Goal: Find specific page/section: Find specific page/section

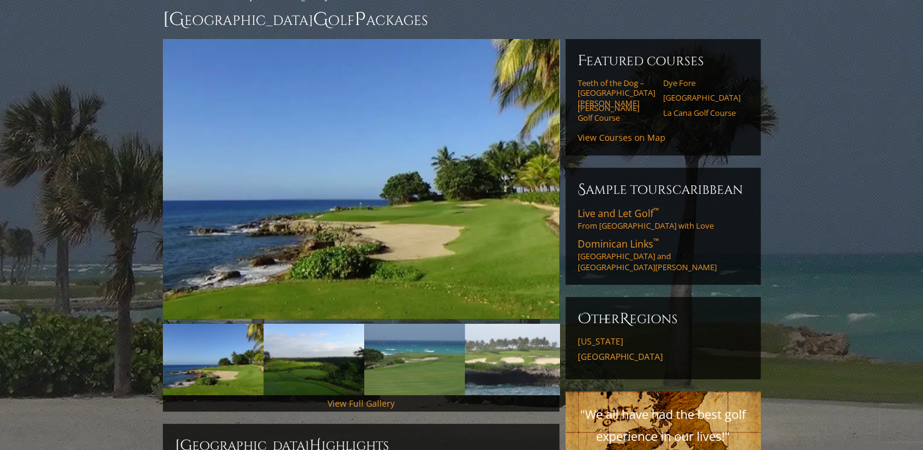
scroll to position [127, 0]
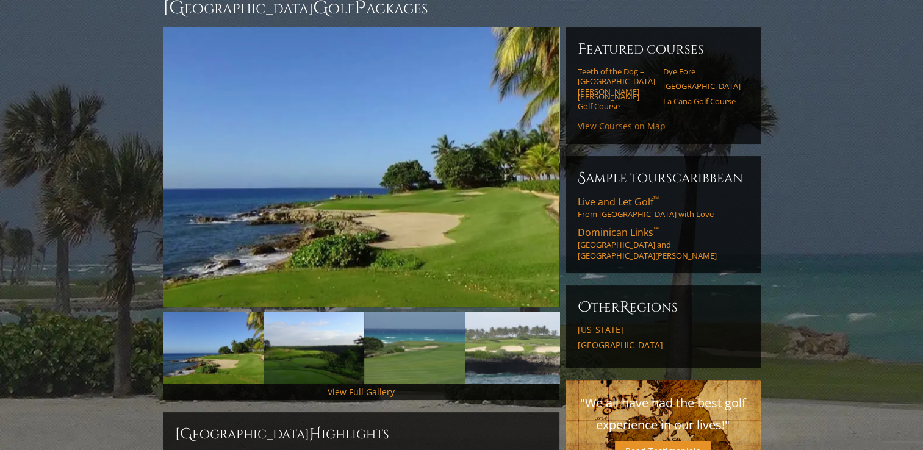
click at [634, 120] on link "View Courses on Map" at bounding box center [621, 126] width 88 height 12
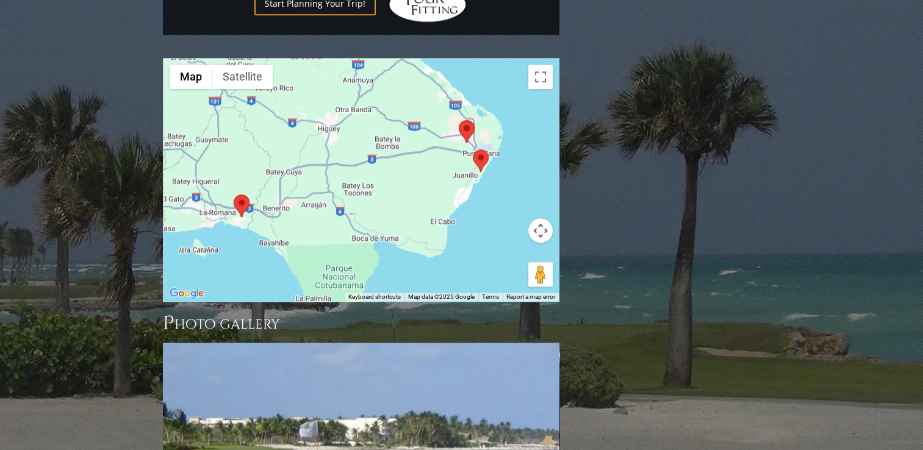
scroll to position [1178, 0]
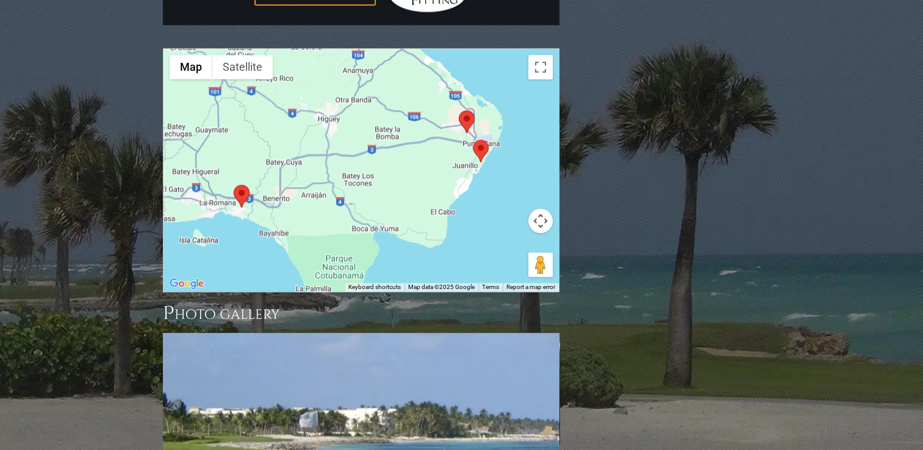
click at [441, 111] on div at bounding box center [360, 170] width 395 height 243
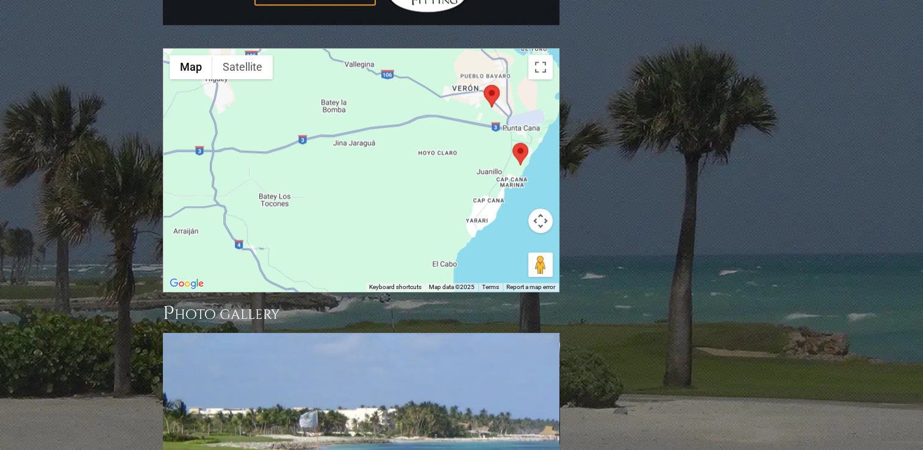
click at [470, 110] on div at bounding box center [360, 170] width 395 height 243
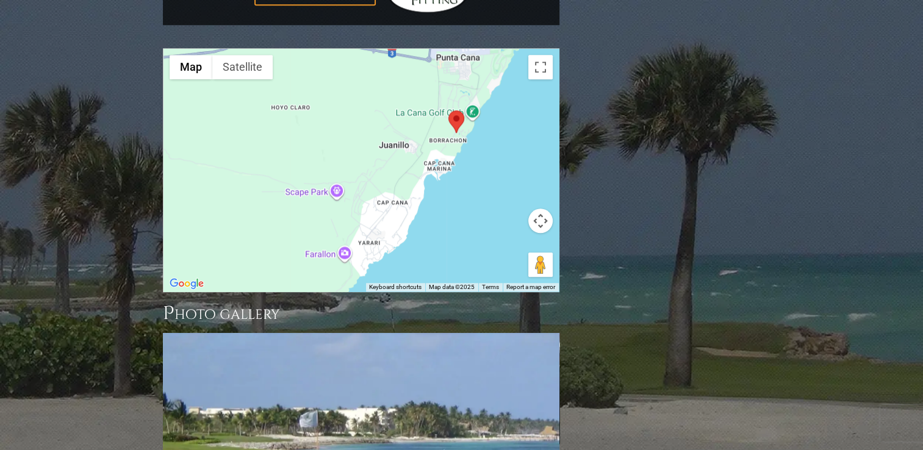
drag, startPoint x: 530, startPoint y: 123, endPoint x: 412, endPoint y: 80, distance: 125.2
click at [412, 80] on div at bounding box center [360, 170] width 395 height 243
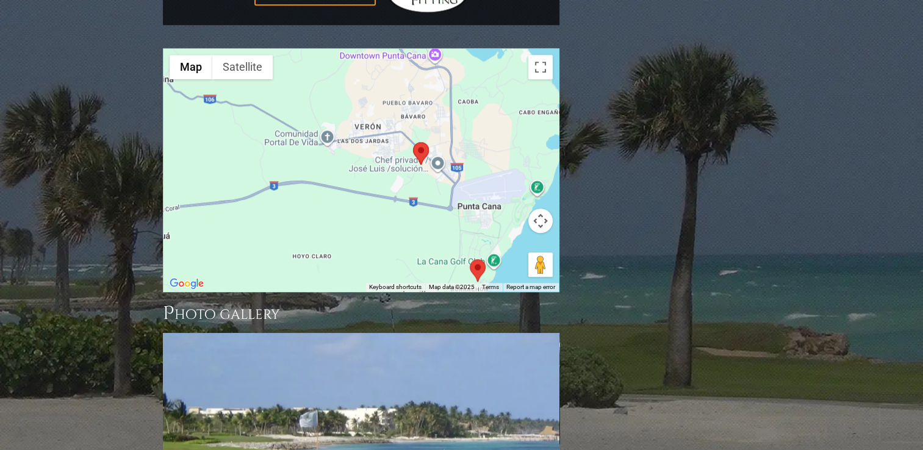
drag, startPoint x: 431, startPoint y: 46, endPoint x: 454, endPoint y: 204, distance: 159.5
click at [454, 204] on div at bounding box center [360, 170] width 395 height 243
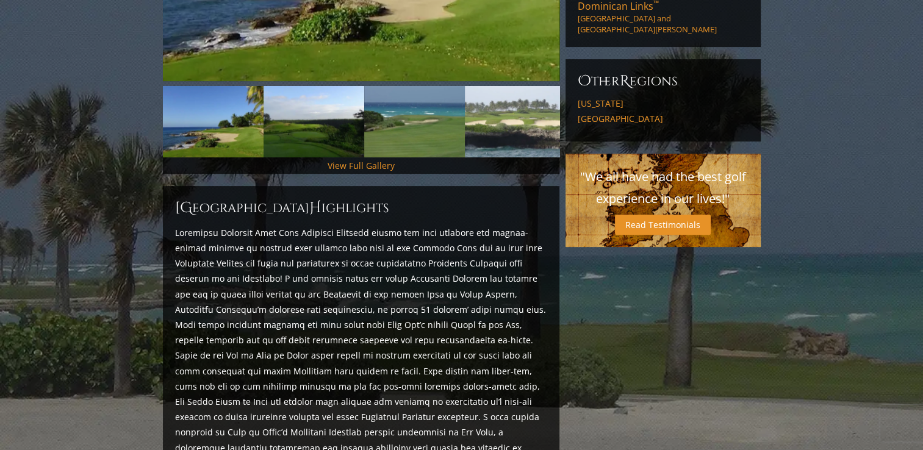
scroll to position [0, 0]
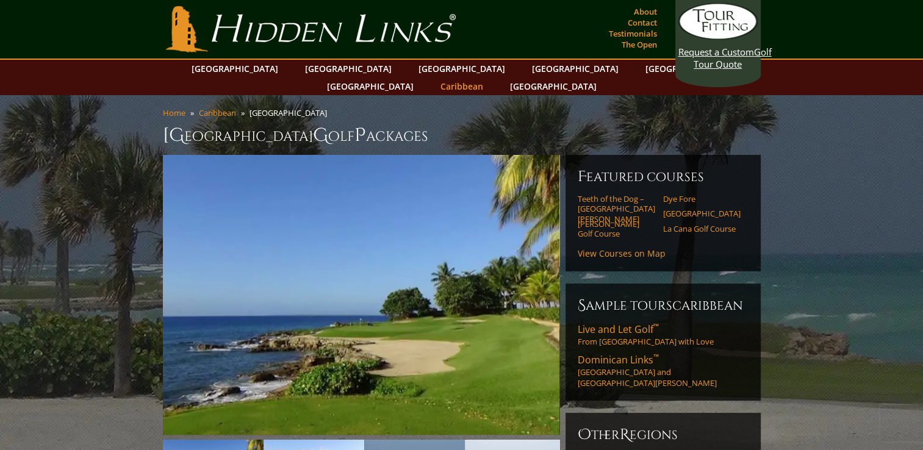
click at [489, 77] on link "Caribbean" at bounding box center [461, 86] width 55 height 18
